Goal: Task Accomplishment & Management: Use online tool/utility

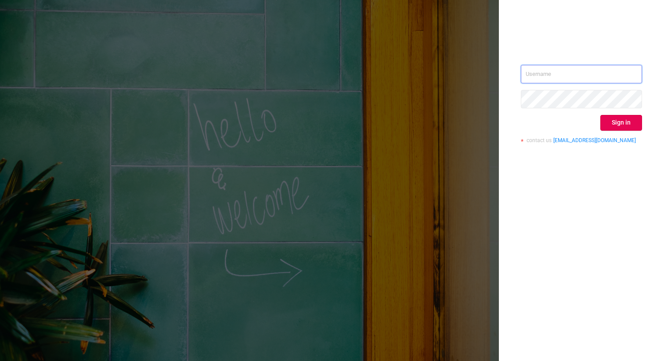
click at [572, 81] on input "text" at bounding box center [581, 74] width 121 height 18
type input "[PERSON_NAME][EMAIL_ADDRESS][DOMAIN_NAME]"
click at [621, 118] on button "Sign in" at bounding box center [621, 123] width 42 height 16
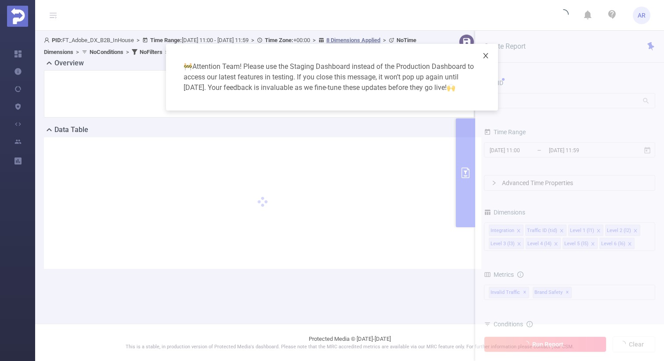
click at [486, 53] on icon "icon: close" at bounding box center [485, 55] width 7 height 7
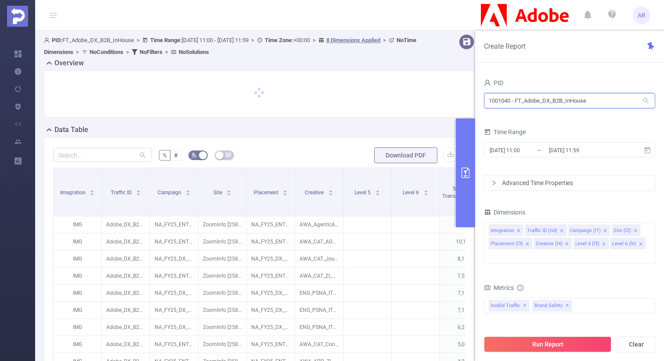
click at [515, 104] on input "1001040 - FT_Adobe_DX_B2B_InHouse" at bounding box center [569, 100] width 171 height 15
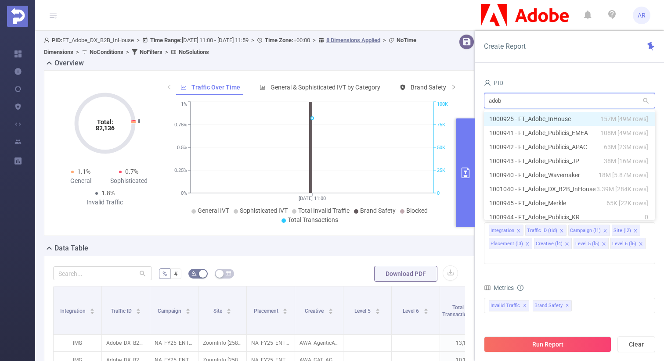
type input "adobe"
click at [525, 116] on li "1000925 - FT_Adobe_InHouse 157M [49M rows]" at bounding box center [569, 119] width 171 height 14
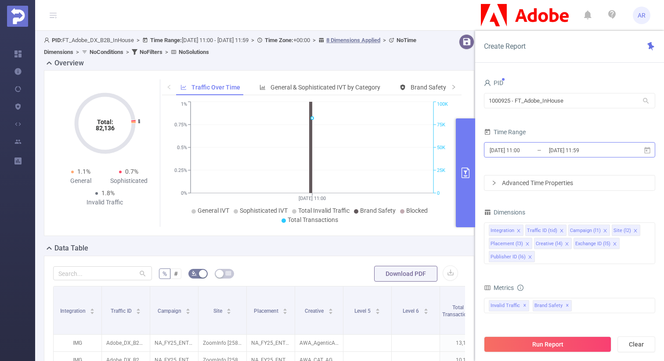
click at [527, 144] on input "2025-09-29 11:00" at bounding box center [523, 150] width 71 height 12
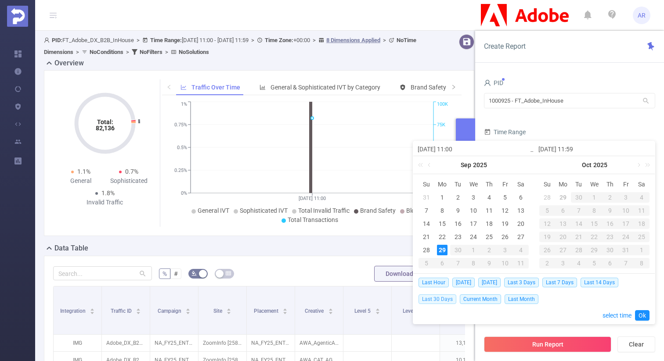
click at [438, 299] on span "Last 30 Days" at bounding box center [437, 299] width 38 height 10
type input "2025-08-30 00:00"
type input "2025-09-28 23:59"
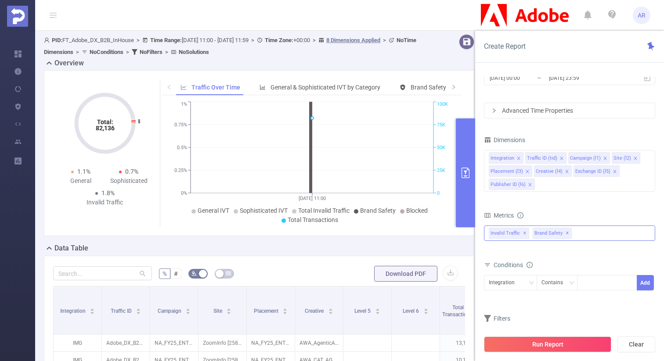
click at [565, 232] on span "✕" at bounding box center [567, 233] width 4 height 11
click at [648, 157] on icon "icon: close-circle" at bounding box center [647, 156] width 5 height 5
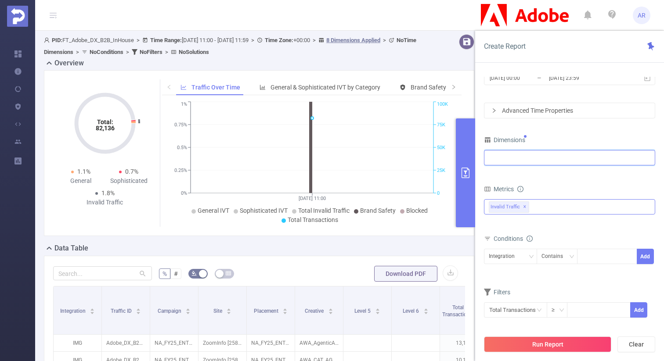
click at [591, 156] on div at bounding box center [569, 158] width 162 height 14
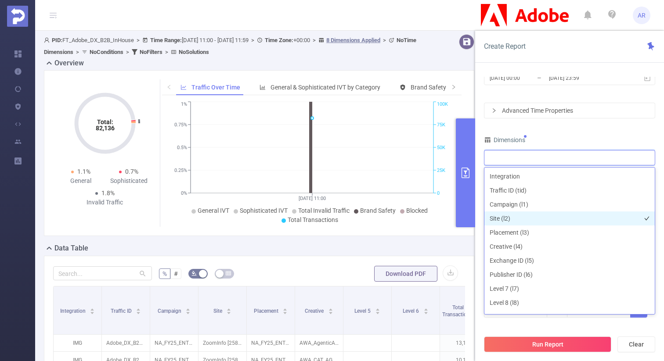
click at [530, 216] on li "Site (l2)" at bounding box center [569, 219] width 170 height 14
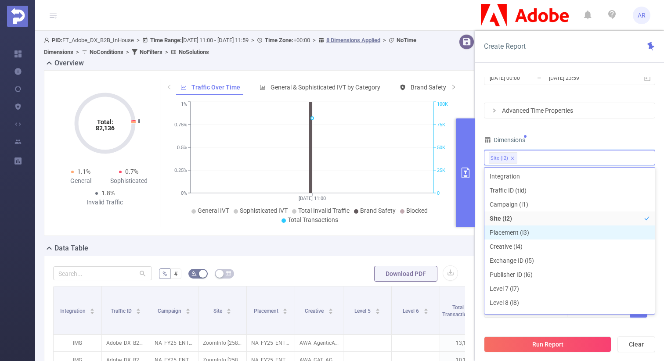
scroll to position [10, 0]
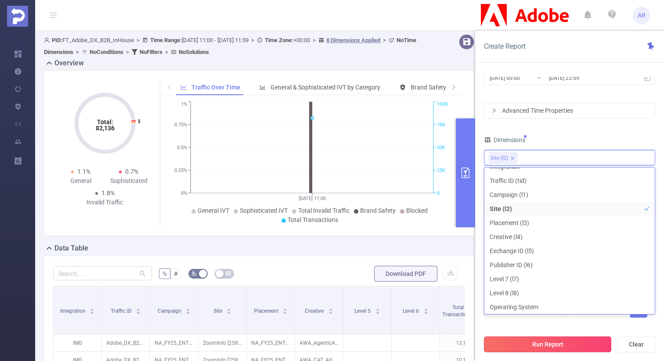
click at [528, 349] on button "Run Report" at bounding box center [547, 345] width 127 height 16
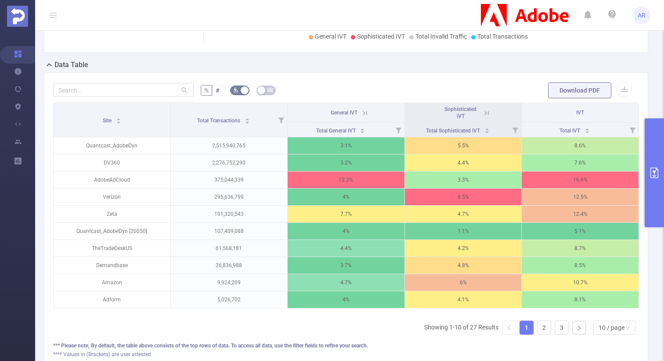
scroll to position [182, 0]
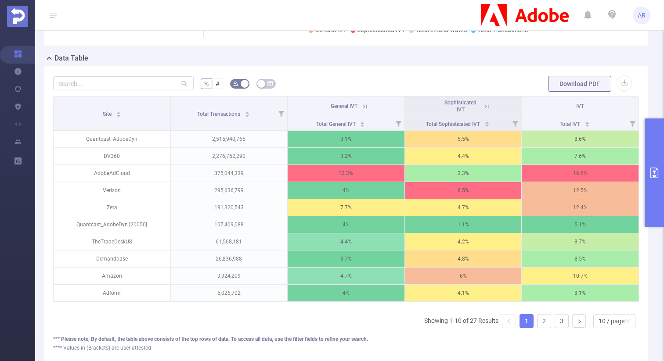
click at [365, 111] on icon at bounding box center [365, 107] width 8 height 8
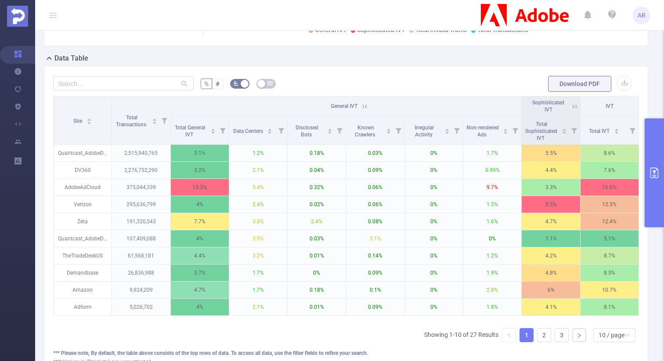
click at [362, 111] on icon at bounding box center [365, 107] width 8 height 8
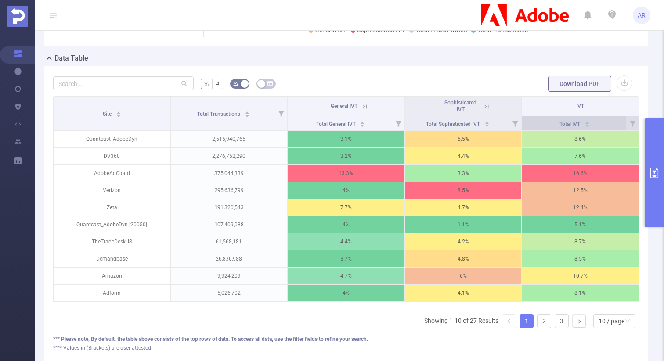
click at [589, 128] on div "Total IVT" at bounding box center [574, 123] width 30 height 9
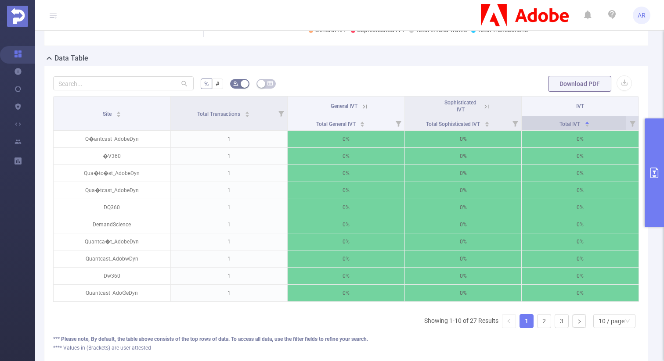
click at [589, 128] on div "Total IVT" at bounding box center [574, 123] width 30 height 9
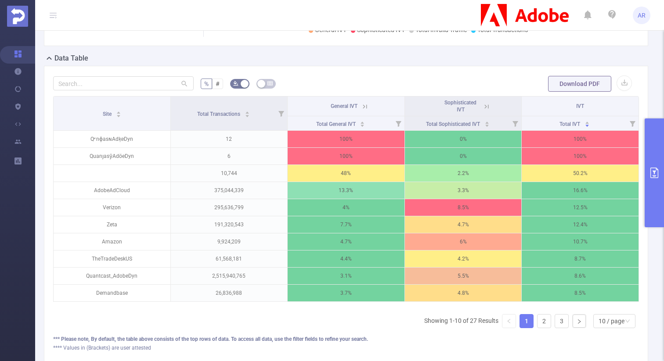
click at [488, 111] on icon at bounding box center [486, 107] width 8 height 8
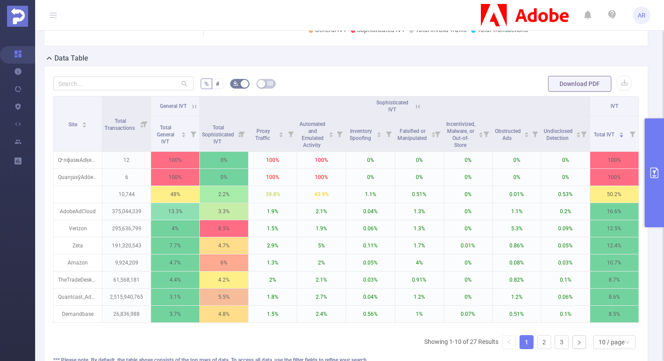
click at [420, 111] on icon at bounding box center [418, 107] width 8 height 8
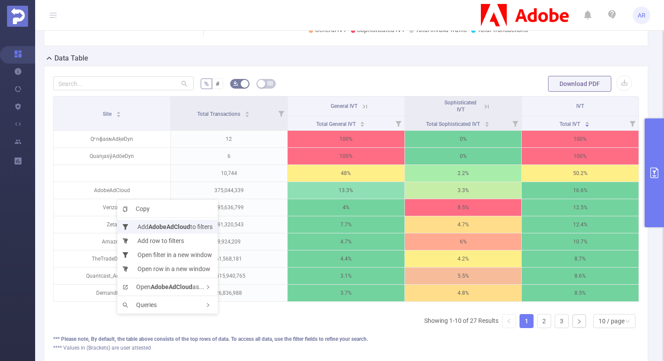
click at [144, 224] on li "Add AdobeAdCloud to filters" at bounding box center [167, 227] width 101 height 14
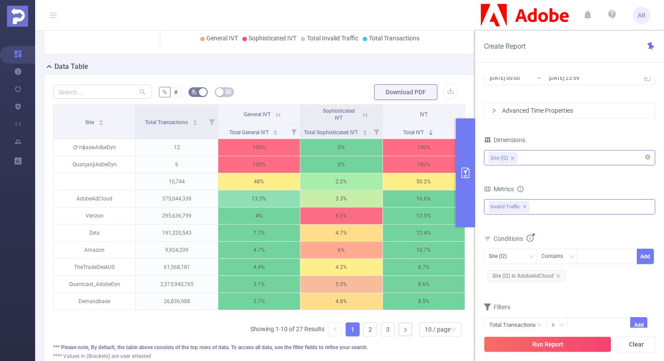
click at [546, 160] on div "Site (l2)" at bounding box center [569, 158] width 162 height 14
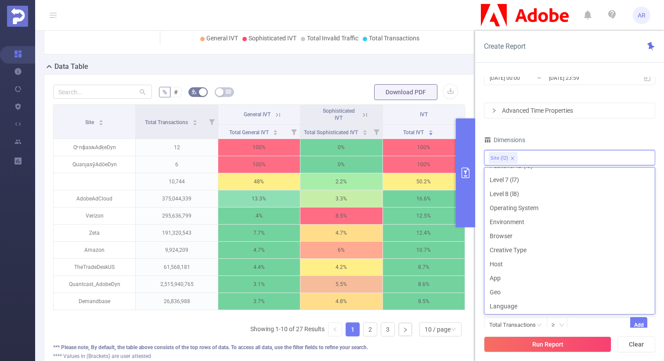
scroll to position [119, 0]
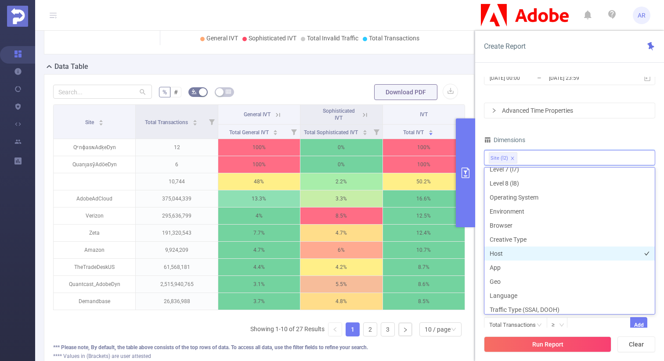
click at [501, 255] on li "Host" at bounding box center [569, 254] width 170 height 14
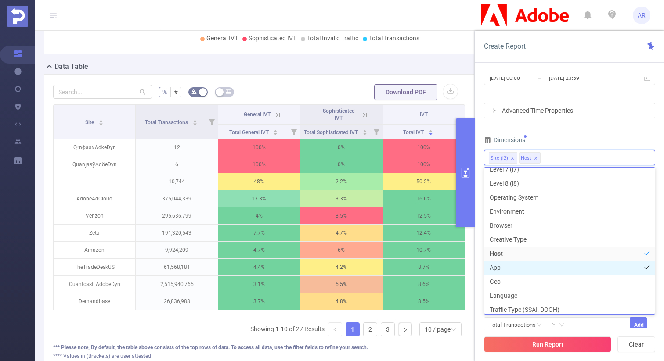
click at [498, 266] on li "App" at bounding box center [569, 268] width 170 height 14
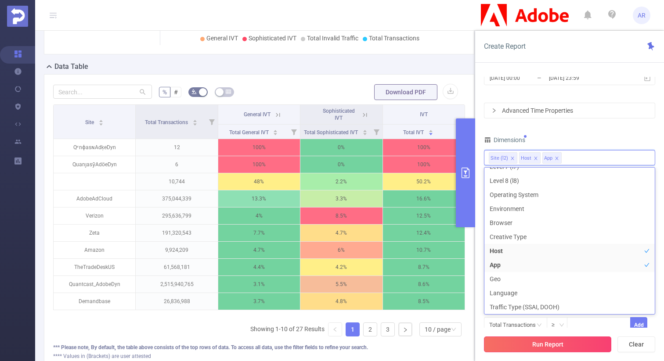
click at [520, 345] on button "Run Report" at bounding box center [547, 345] width 127 height 16
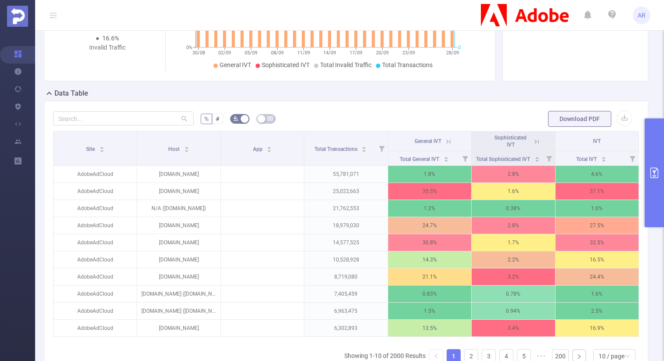
scroll to position [160, 0]
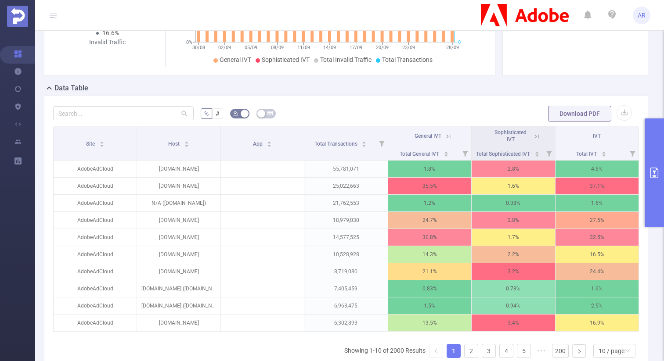
click at [449, 136] on icon at bounding box center [448, 137] width 8 height 8
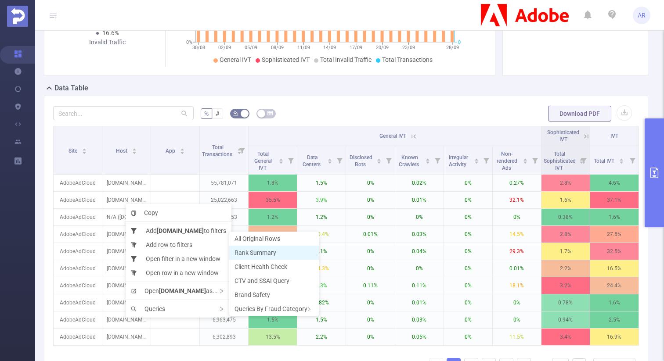
click at [261, 251] on span "Rank Summary" at bounding box center [255, 252] width 42 height 7
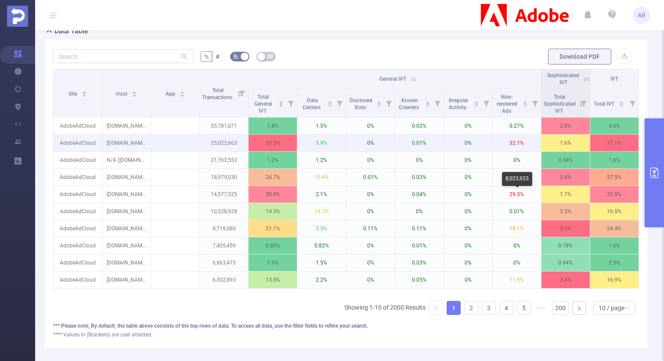
scroll to position [225, 0]
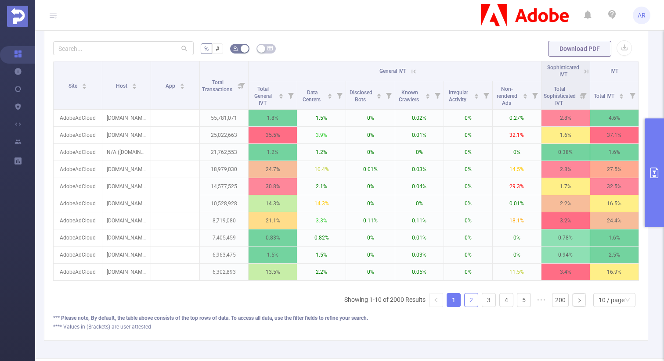
click at [475, 298] on link "2" at bounding box center [470, 300] width 13 height 13
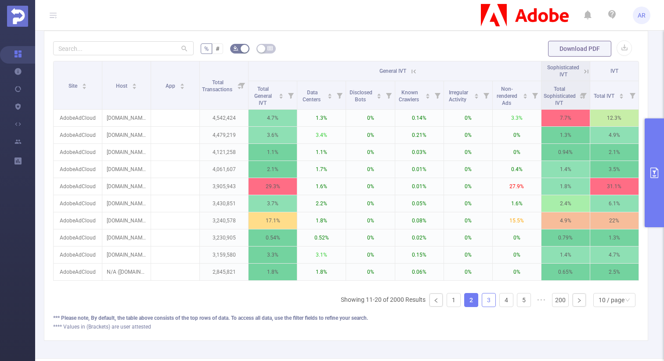
click at [486, 298] on link "3" at bounding box center [488, 300] width 13 height 13
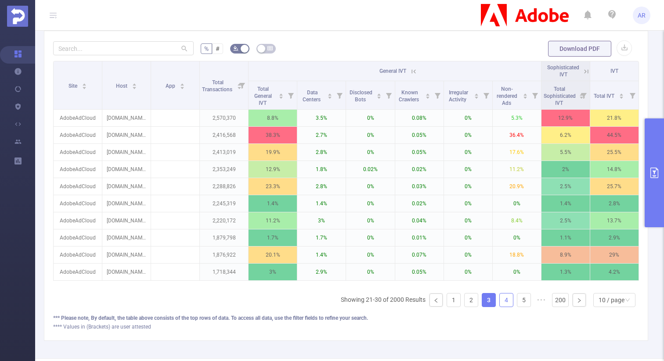
click at [505, 296] on link "4" at bounding box center [505, 300] width 13 height 13
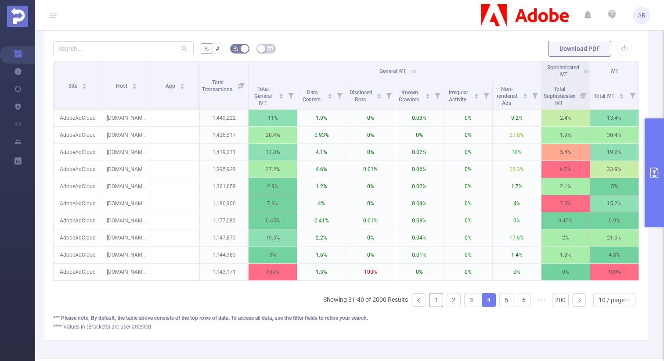
click at [438, 297] on link "1" at bounding box center [435, 300] width 13 height 13
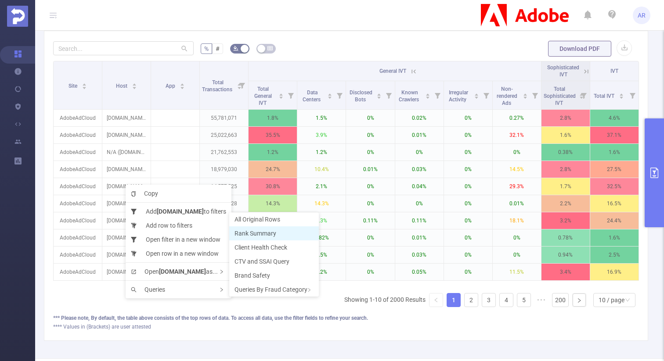
click at [258, 234] on span "Rank Summary" at bounding box center [255, 233] width 42 height 7
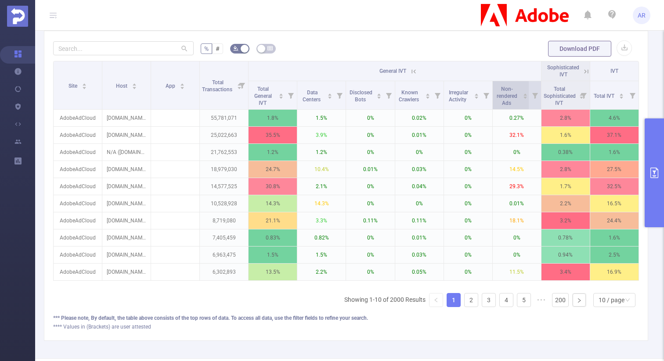
click at [524, 97] on icon "icon: caret-down" at bounding box center [525, 98] width 4 height 2
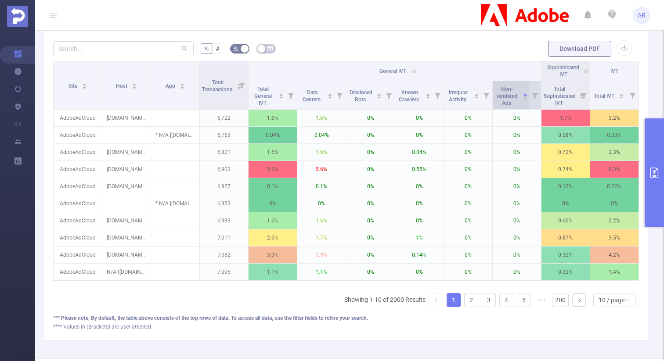
click at [524, 97] on icon "icon: caret-down" at bounding box center [525, 98] width 4 height 2
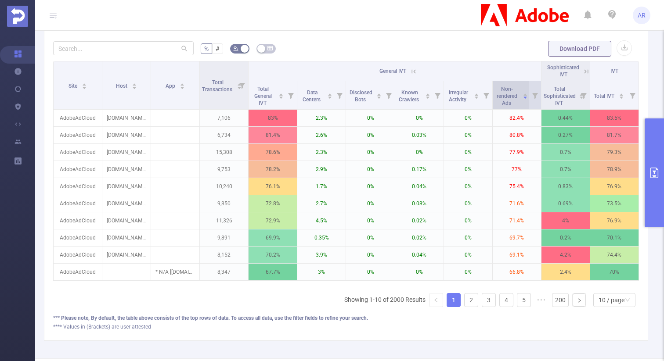
click at [524, 97] on icon "icon: caret-down" at bounding box center [525, 98] width 4 height 2
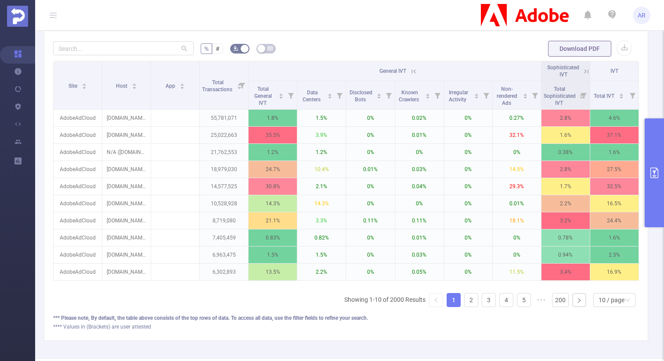
click at [654, 128] on button "primary" at bounding box center [653, 172] width 19 height 109
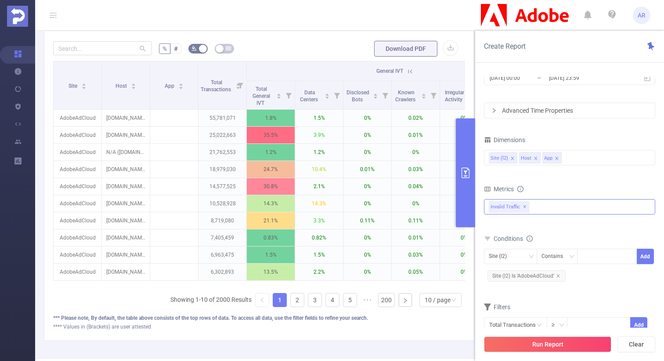
click at [397, 332] on div "% # Download PDF Site Host App Total Transactions General IVT Sophisticated IVT…" at bounding box center [259, 186] width 430 height 310
click at [513, 259] on div "Site (l2)" at bounding box center [509, 256] width 43 height 14
click at [591, 303] on div "Filters" at bounding box center [569, 308] width 171 height 14
click at [523, 323] on input "text" at bounding box center [515, 324] width 63 height 15
click at [515, 261] on li "Invalid Traffic" at bounding box center [515, 259] width 63 height 14
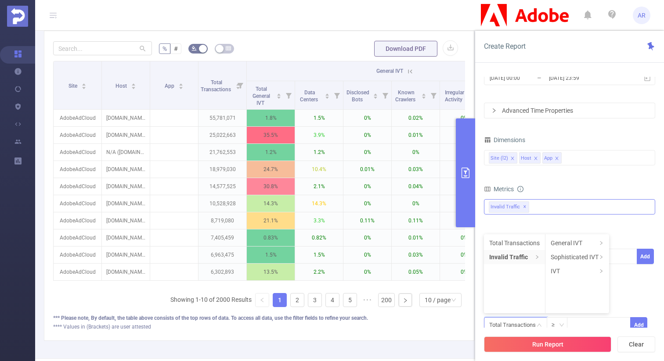
scroll to position [0, 0]
click at [568, 245] on li "General IVT" at bounding box center [577, 243] width 64 height 14
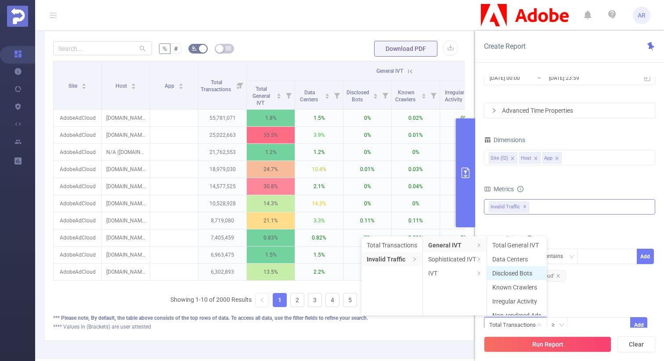
scroll to position [9, 0]
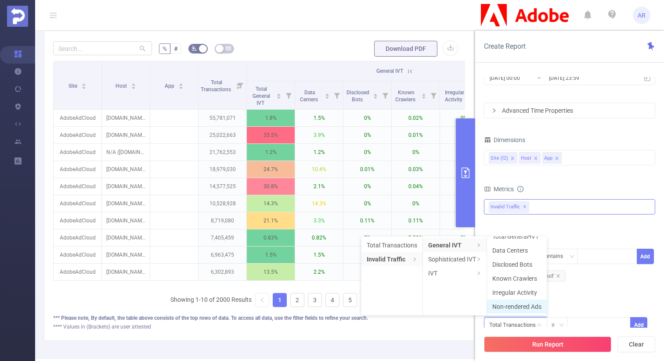
click at [521, 305] on li "Non-rendered Ads" at bounding box center [517, 307] width 60 height 14
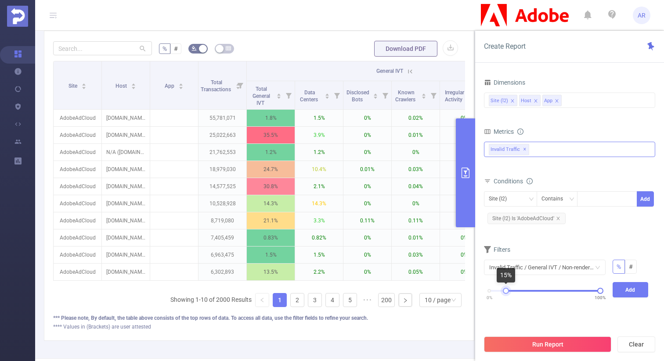
drag, startPoint x: 490, startPoint y: 290, endPoint x: 507, endPoint y: 292, distance: 17.2
click at [507, 292] on div at bounding box center [506, 291] width 6 height 6
click at [626, 289] on button "Add" at bounding box center [630, 289] width 36 height 15
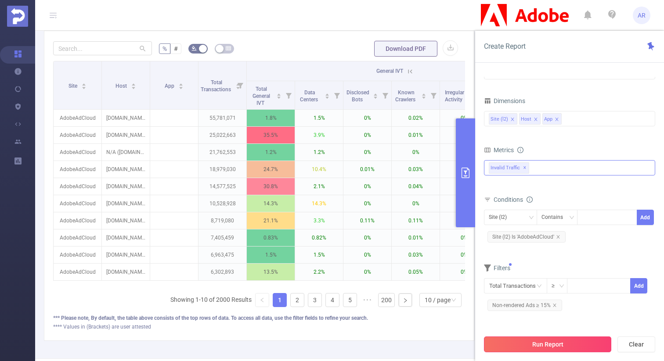
click at [547, 342] on button "Run Report" at bounding box center [547, 345] width 127 height 16
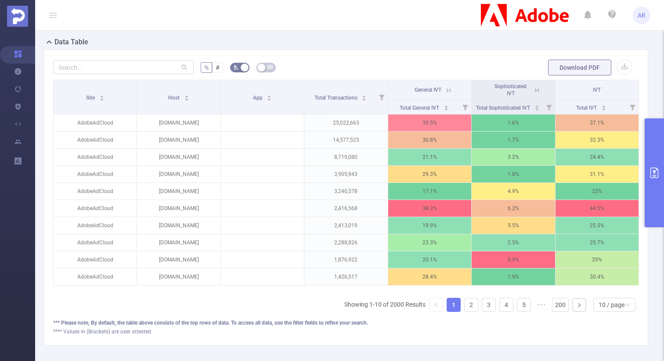
scroll to position [212, 0]
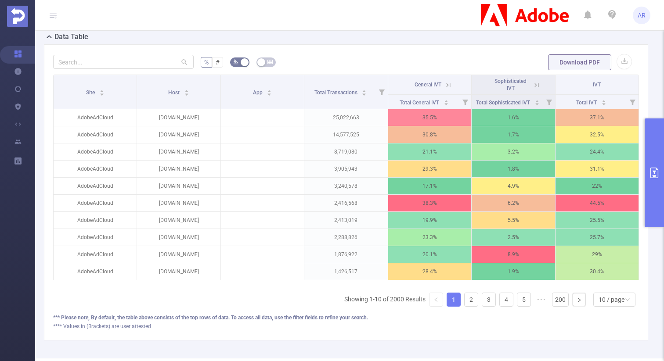
click at [653, 180] on button "primary" at bounding box center [653, 172] width 19 height 109
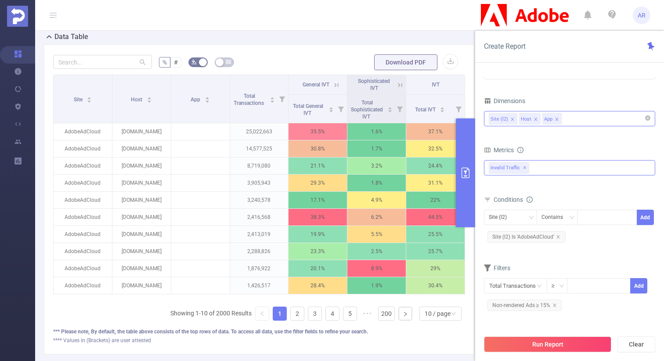
click at [583, 120] on div "Site (l2) Host App" at bounding box center [569, 118] width 162 height 14
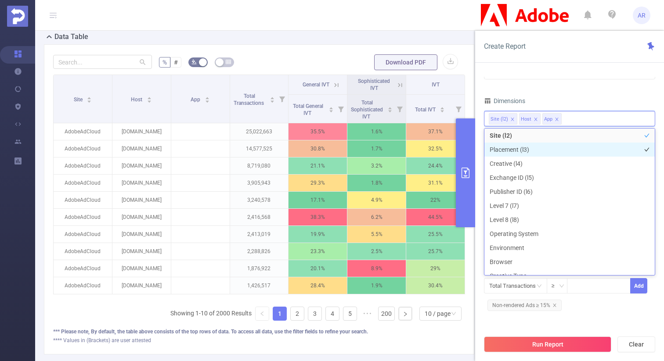
click at [547, 148] on li "Placement (l3)" at bounding box center [569, 150] width 170 height 14
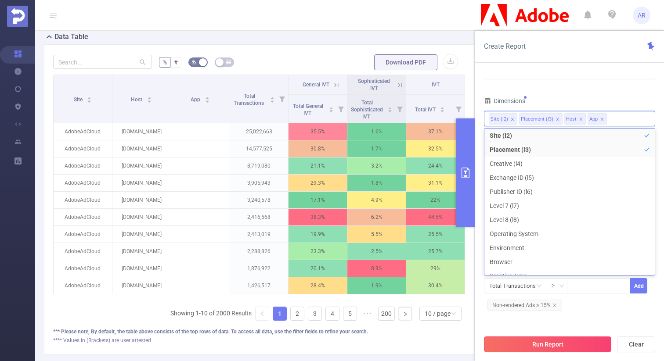
click at [544, 347] on button "Run Report" at bounding box center [547, 345] width 127 height 16
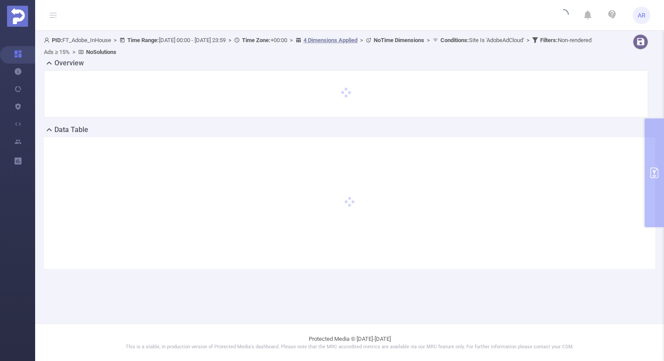
scroll to position [0, 0]
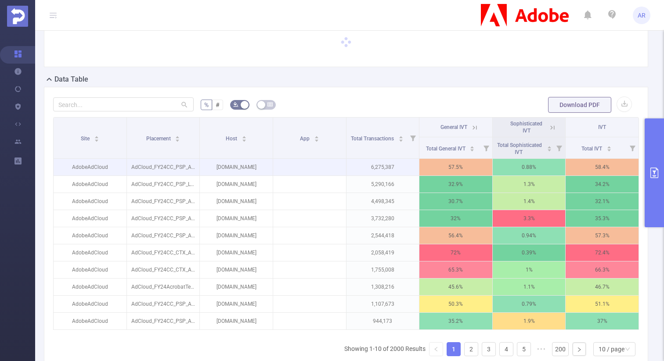
scroll to position [54, 0]
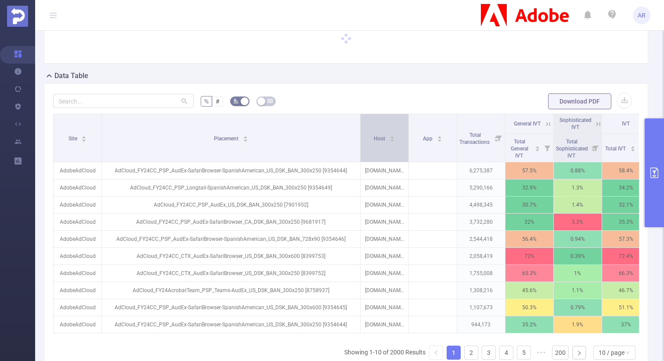
drag, startPoint x: 199, startPoint y: 131, endPoint x: 384, endPoint y: 116, distance: 186.3
click at [384, 116] on tr "Site Placement Host App Total Transactions General IVT Sophisticated IVT IVT" at bounding box center [352, 124] width 596 height 20
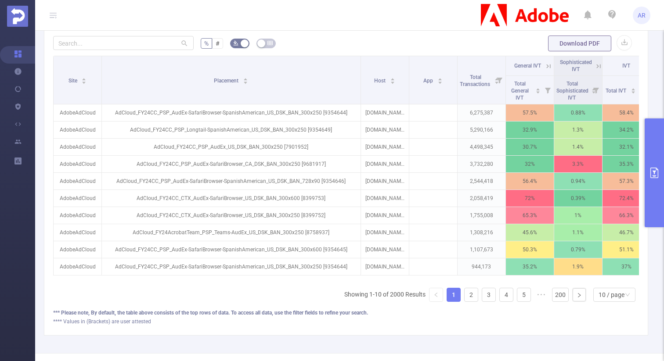
scroll to position [0, 13]
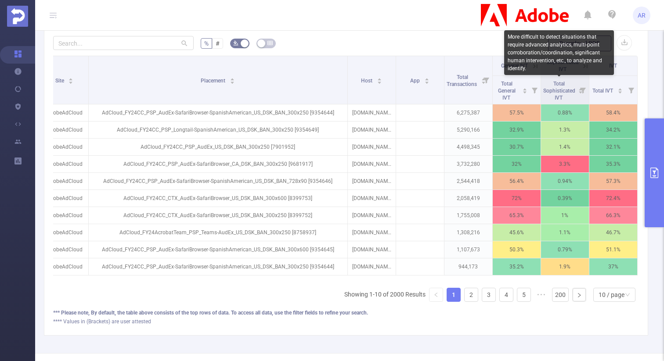
click at [537, 63] on div "More difficult to detect situations that require advanced analytics, multi-poin…" at bounding box center [559, 52] width 110 height 45
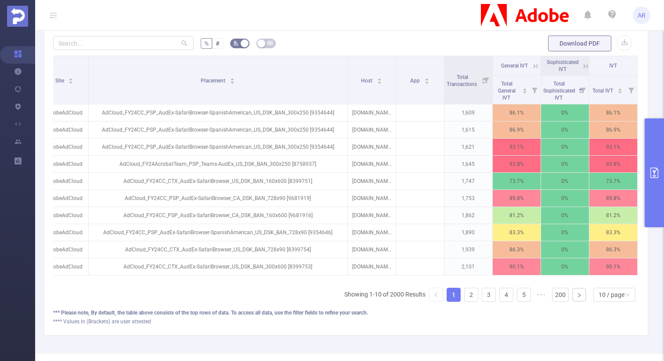
click at [535, 65] on icon at bounding box center [535, 66] width 8 height 8
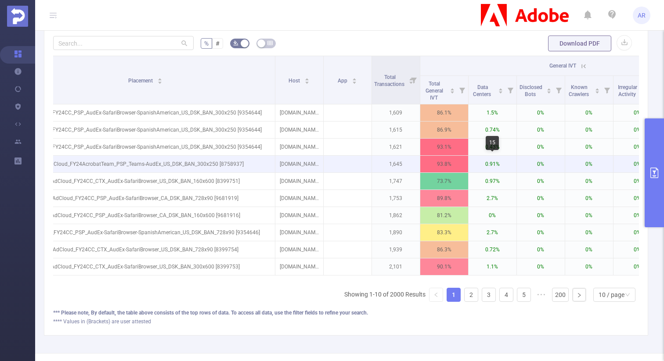
scroll to position [0, 91]
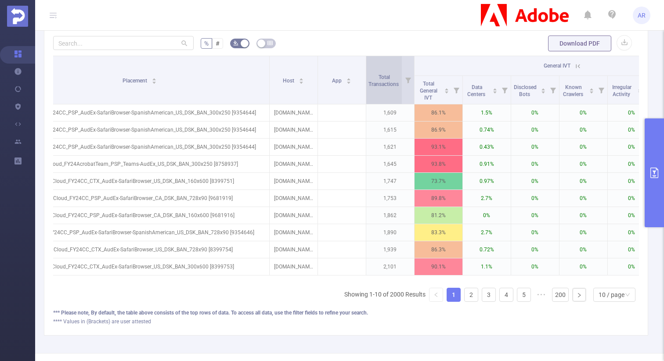
click at [397, 88] on div "Total Transactions" at bounding box center [388, 80] width 40 height 16
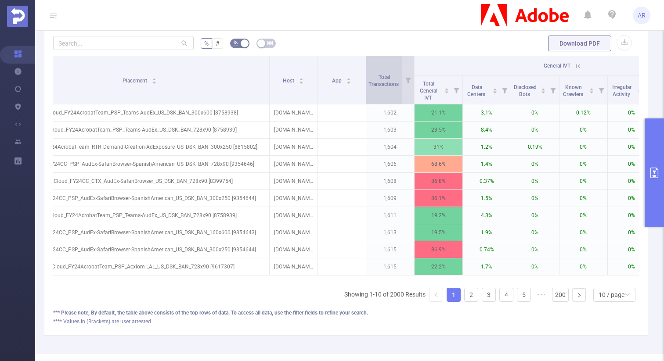
click at [395, 88] on div "Total Transactions" at bounding box center [388, 80] width 40 height 16
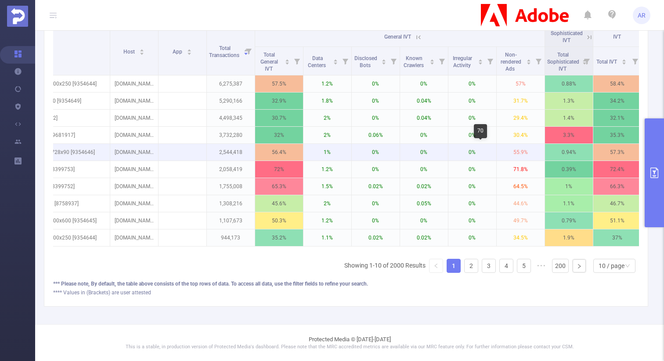
scroll to position [0, 255]
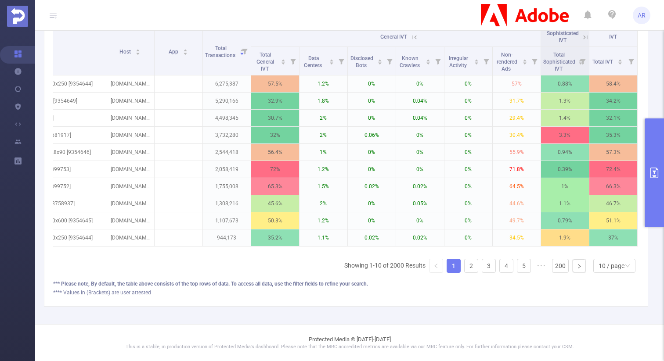
click at [583, 36] on icon at bounding box center [585, 37] width 8 height 8
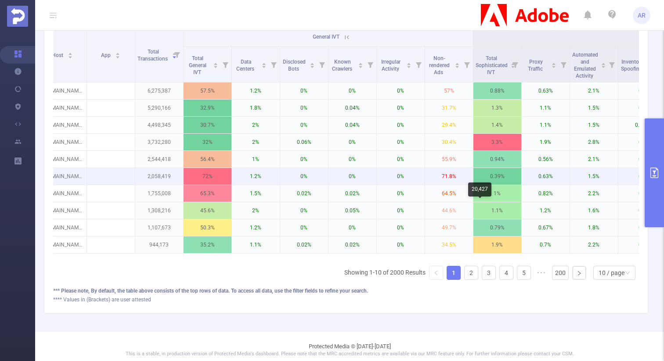
scroll to position [0, 320]
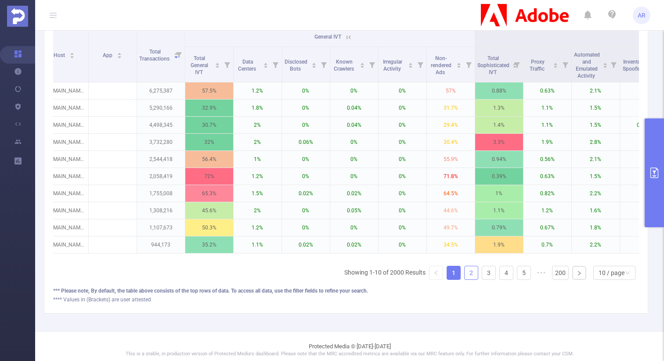
click at [471, 272] on link "2" at bounding box center [470, 272] width 13 height 13
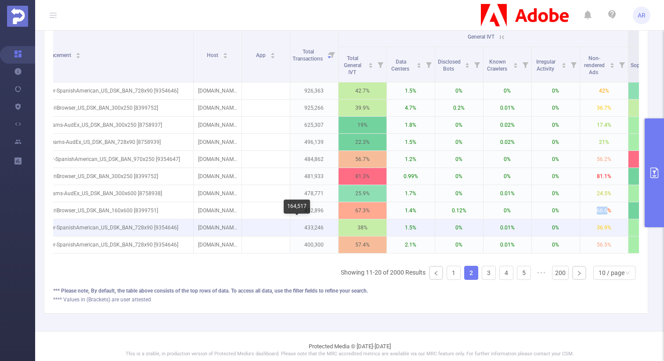
scroll to position [0, 160]
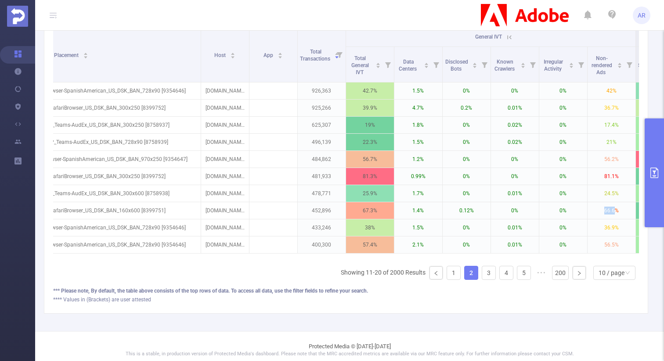
click at [655, 152] on button "primary" at bounding box center [653, 172] width 19 height 109
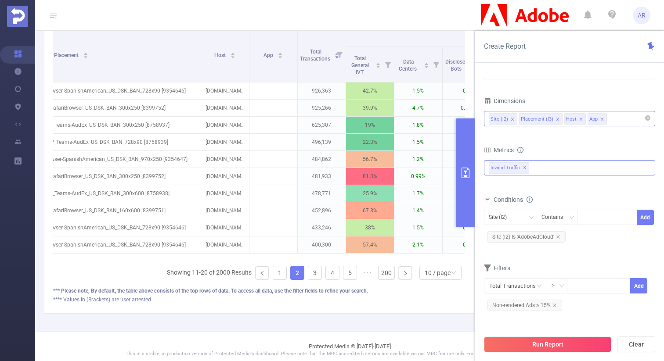
click at [600, 118] on icon "icon: close" at bounding box center [601, 119] width 3 height 3
click at [578, 270] on div "Filters" at bounding box center [569, 269] width 171 height 14
click at [547, 341] on button "Run Report" at bounding box center [547, 345] width 127 height 16
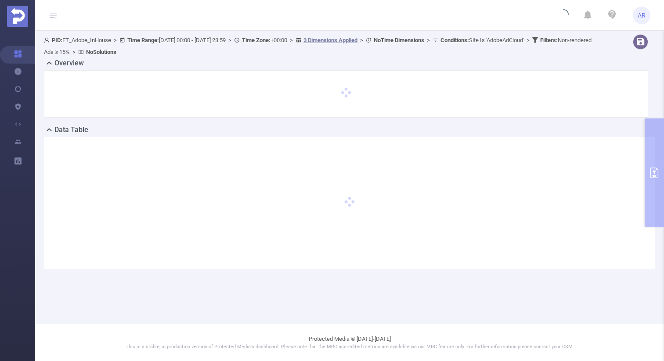
scroll to position [0, 0]
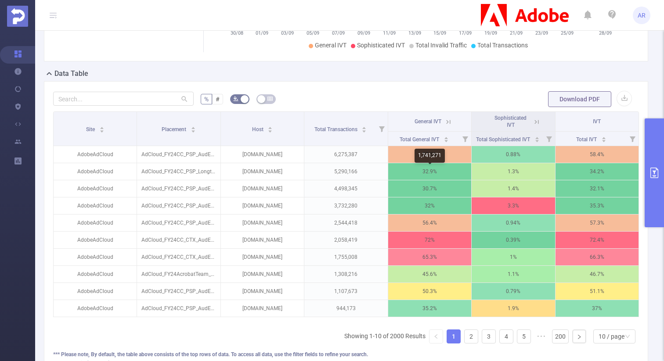
scroll to position [176, 0]
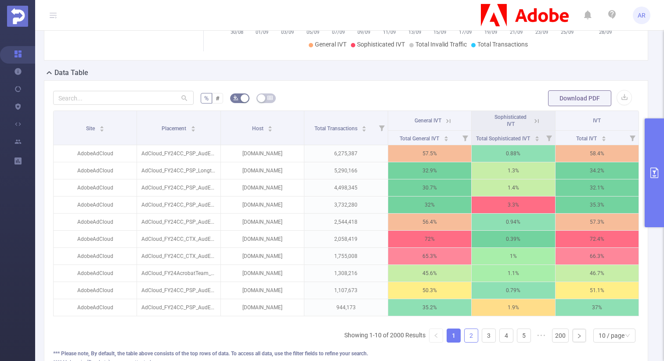
click at [470, 336] on link "2" at bounding box center [470, 335] width 13 height 13
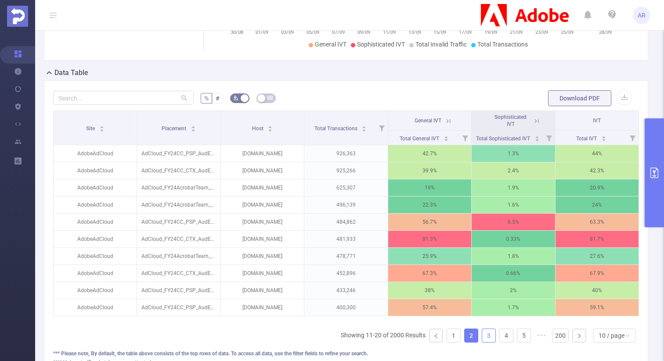
click at [492, 337] on link "3" at bounding box center [488, 335] width 13 height 13
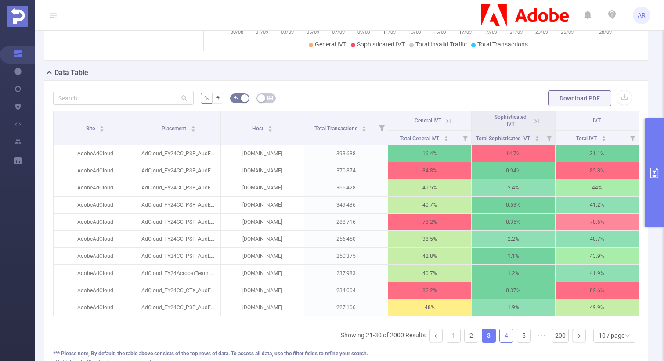
click at [503, 337] on link "4" at bounding box center [505, 335] width 13 height 13
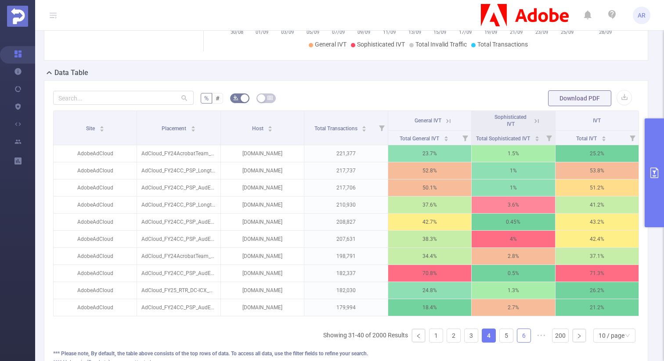
click at [524, 336] on link "6" at bounding box center [523, 335] width 13 height 13
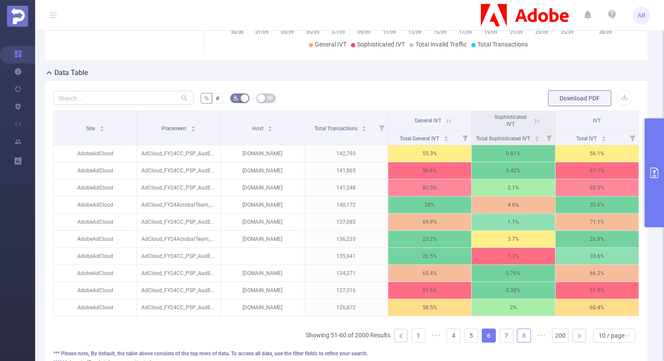
click at [523, 335] on link "8" at bounding box center [523, 335] width 13 height 13
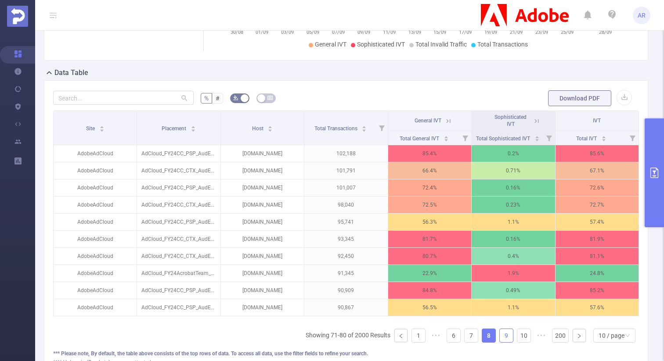
click at [505, 335] on link "9" at bounding box center [505, 335] width 13 height 13
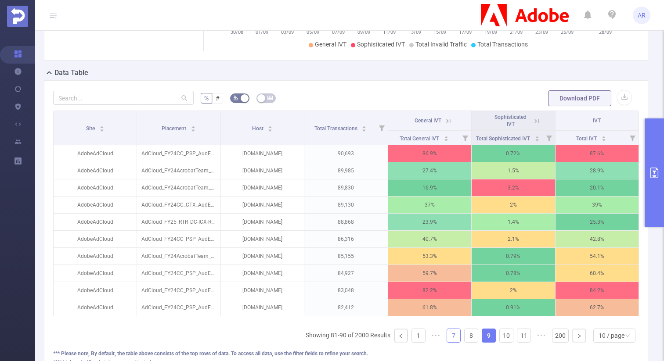
click at [452, 333] on link "7" at bounding box center [453, 335] width 13 height 13
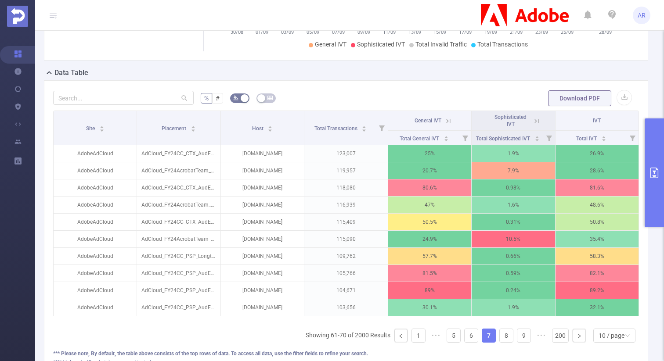
click at [447, 119] on icon at bounding box center [448, 121] width 8 height 8
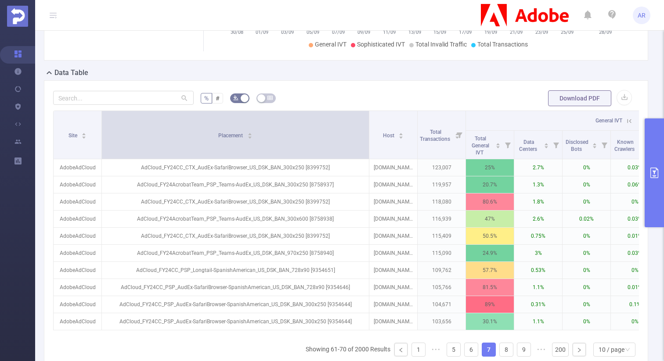
drag, startPoint x: 150, startPoint y: 130, endPoint x: 368, endPoint y: 131, distance: 218.6
click at [368, 131] on span at bounding box center [368, 135] width 4 height 48
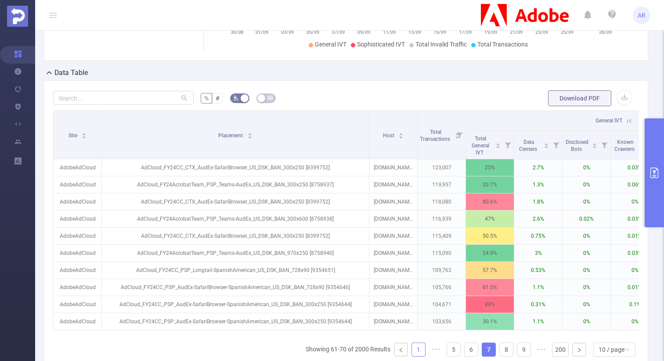
click at [419, 350] on link "1" at bounding box center [418, 349] width 13 height 13
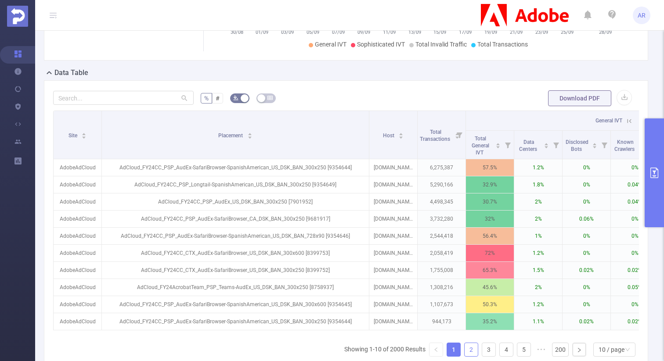
click at [471, 347] on link "2" at bounding box center [470, 349] width 13 height 13
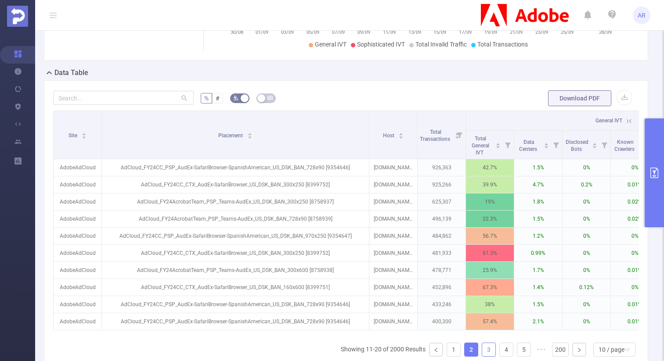
click at [494, 348] on link "3" at bounding box center [488, 349] width 13 height 13
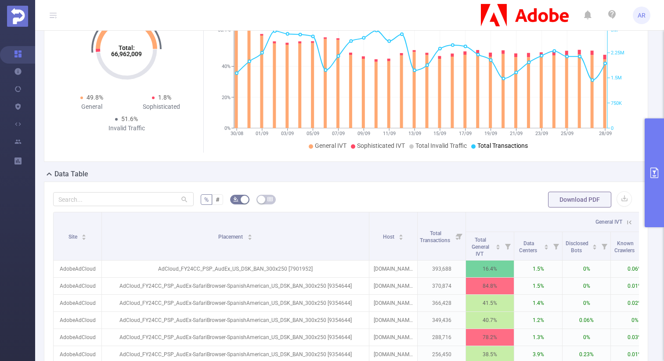
scroll to position [0, 0]
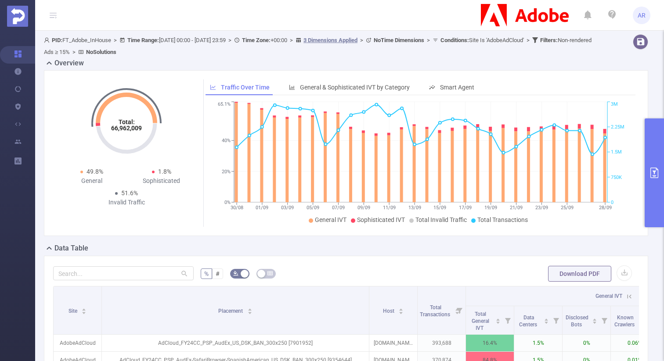
click at [647, 134] on button "primary" at bounding box center [653, 172] width 19 height 109
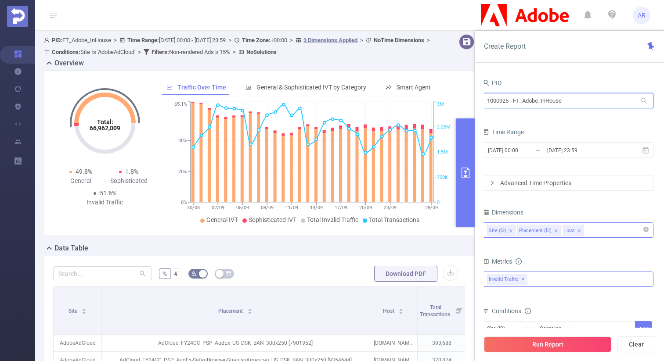
drag, startPoint x: 509, startPoint y: 100, endPoint x: 465, endPoint y: 98, distance: 43.5
click at [465, 98] on section "PID: FT_Adobe_InHouse > Time Range: 2025-08-30 00:00 - 2025-09-28 23:59 > Time …" at bounding box center [349, 307] width 628 height 553
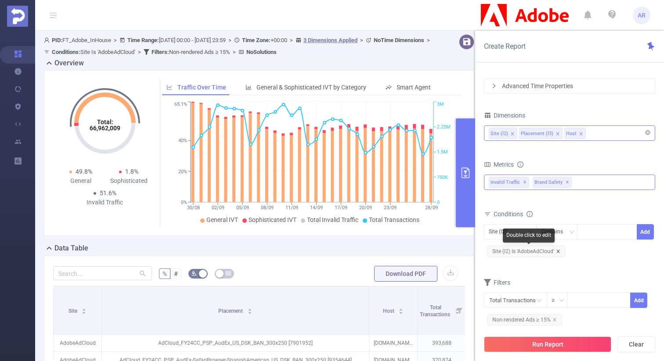
click at [558, 249] on icon "icon: close" at bounding box center [558, 251] width 4 height 4
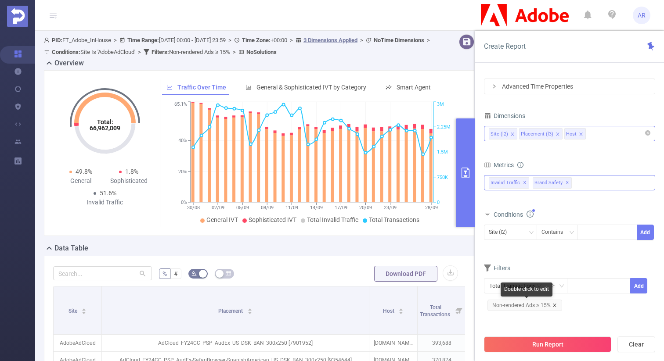
click at [555, 305] on icon "icon: close" at bounding box center [554, 305] width 4 height 4
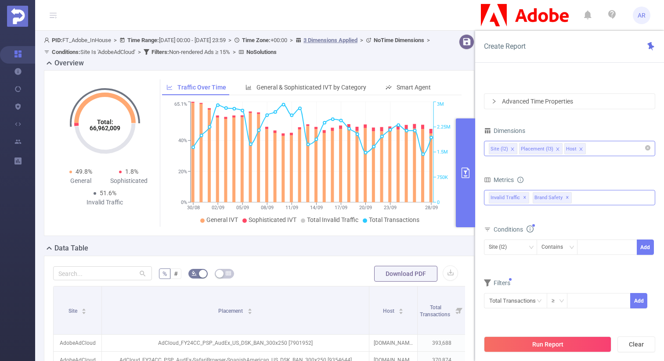
click at [565, 197] on span "✕" at bounding box center [567, 198] width 4 height 11
click at [580, 149] on icon "icon: close" at bounding box center [580, 149] width 4 height 4
click at [556, 148] on icon "icon: close" at bounding box center [557, 149] width 4 height 4
click at [528, 344] on button "Run Report" at bounding box center [547, 345] width 127 height 16
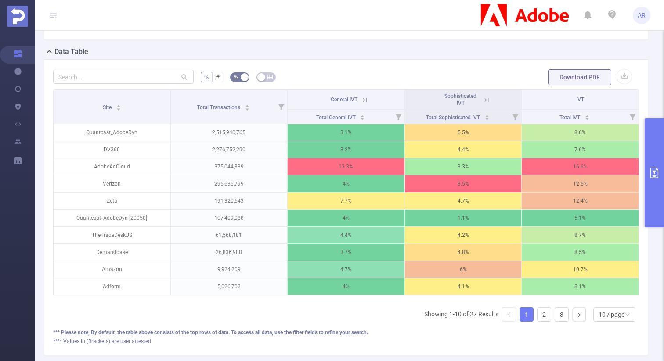
scroll to position [187, 0]
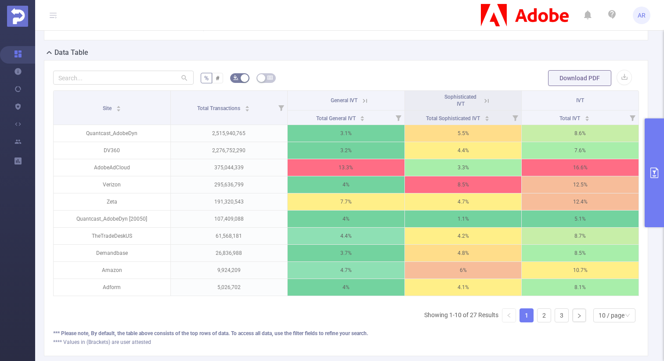
click at [488, 103] on icon at bounding box center [486, 101] width 4 height 4
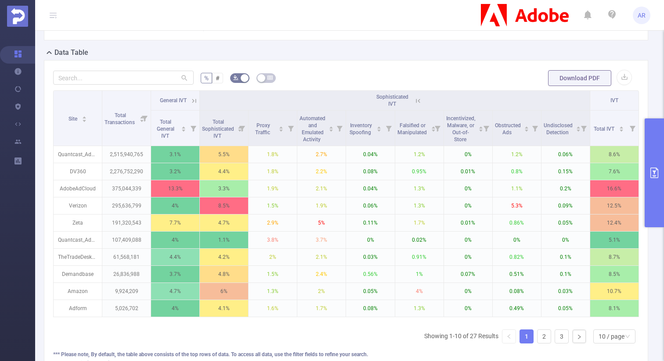
click at [195, 103] on icon at bounding box center [194, 101] width 4 height 4
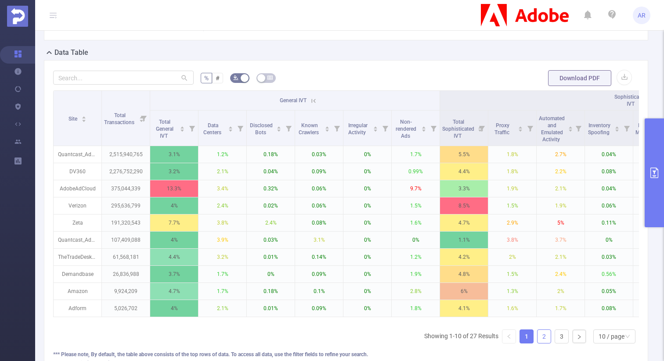
click at [546, 343] on link "2" at bounding box center [543, 336] width 13 height 13
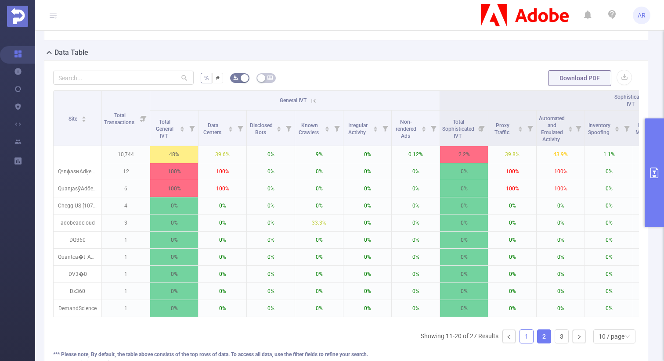
click at [526, 343] on link "1" at bounding box center [526, 336] width 13 height 13
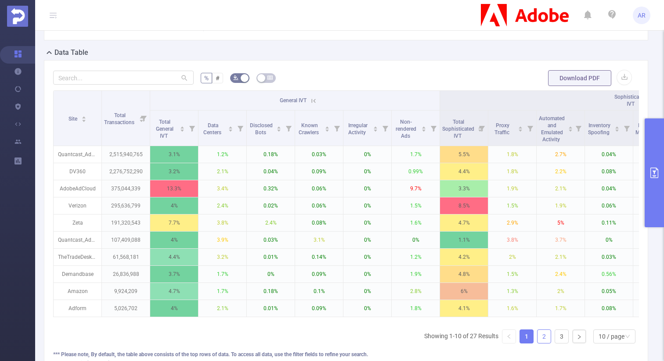
click at [546, 343] on link "2" at bounding box center [543, 336] width 13 height 13
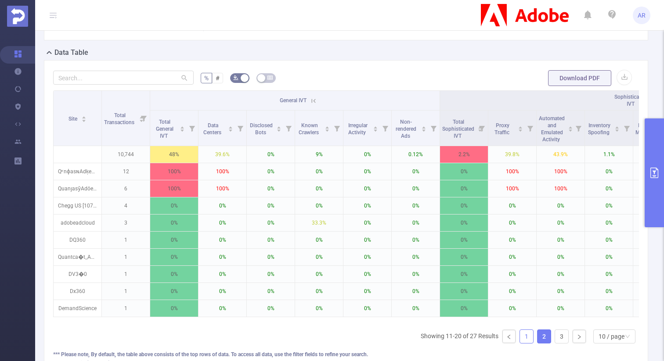
click at [522, 343] on link "1" at bounding box center [526, 336] width 13 height 13
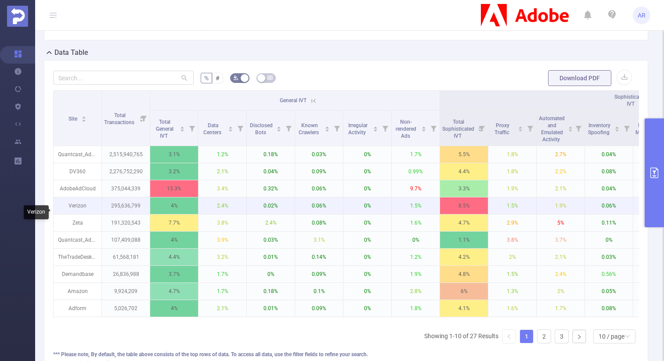
scroll to position [190, 0]
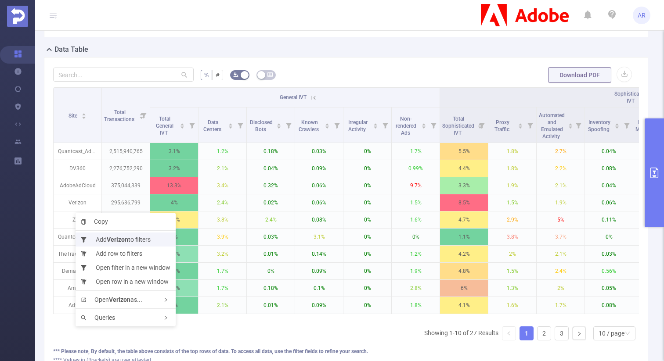
click at [98, 236] on li "Add Verizon to filters" at bounding box center [125, 240] width 100 height 14
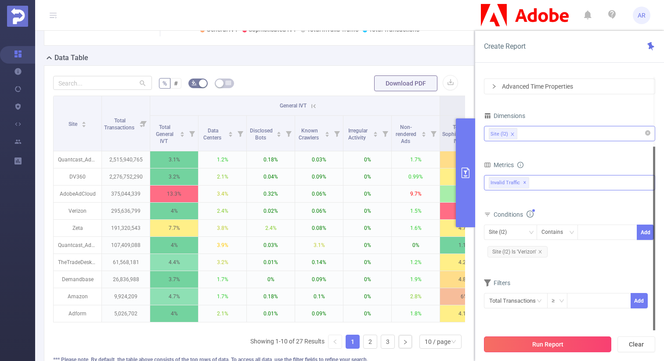
click at [528, 345] on button "Run Report" at bounding box center [547, 345] width 127 height 16
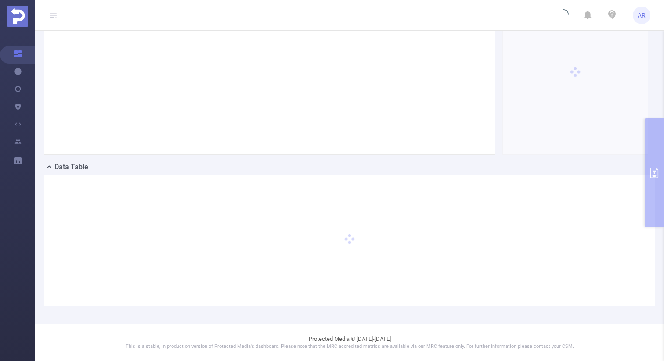
scroll to position [0, 0]
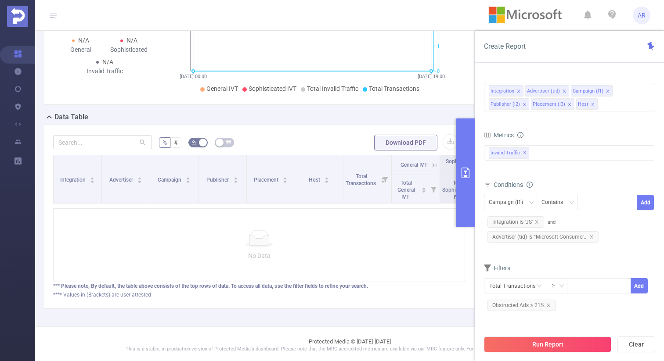
scroll to position [133, 0]
